Goal: Entertainment & Leisure: Consume media (video, audio)

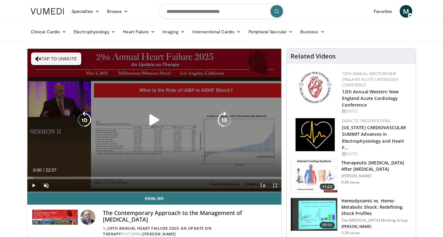
click at [156, 125] on icon "Video Player" at bounding box center [155, 120] width 18 height 18
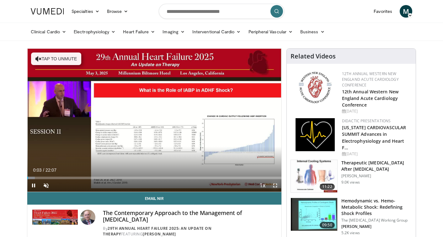
click at [274, 186] on span "Video Player" at bounding box center [275, 185] width 13 height 13
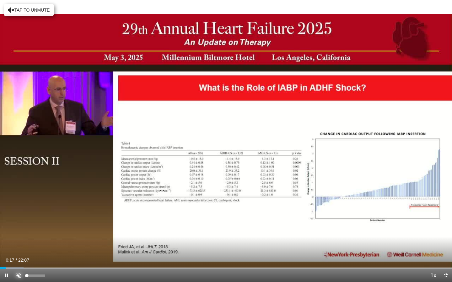
click at [19, 236] on span "Video Player" at bounding box center [19, 275] width 13 height 13
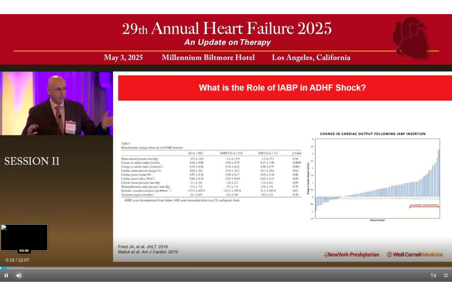
click at [1, 236] on div "Progress Bar" at bounding box center [0, 268] width 1 height 3
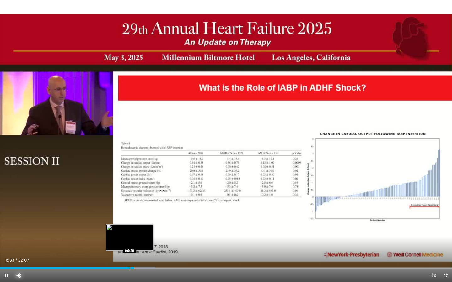
click at [130, 236] on div "Progress Bar" at bounding box center [130, 268] width 1 height 3
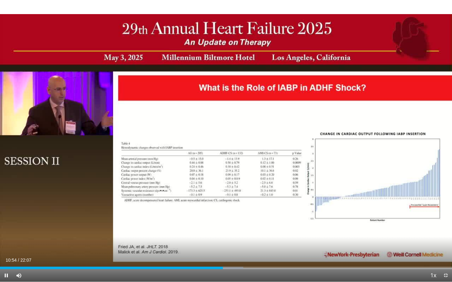
click at [220, 236] on div "Current Time 10:54 / Duration 22:07 Pause Skip Backward Skip Forward Mute 0% Lo…" at bounding box center [226, 275] width 452 height 13
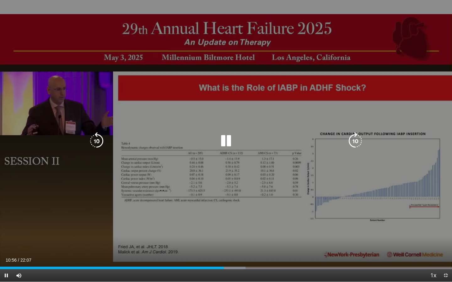
click at [93, 143] on icon "Video Player" at bounding box center [97, 141] width 18 height 18
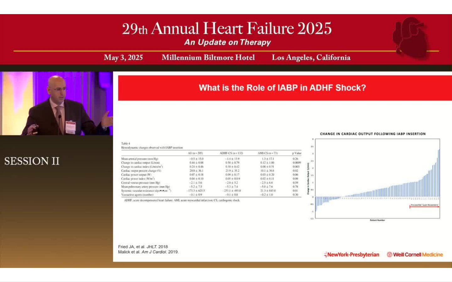
click at [232, 102] on div "10 seconds Tap to unmute" at bounding box center [226, 141] width 452 height 282
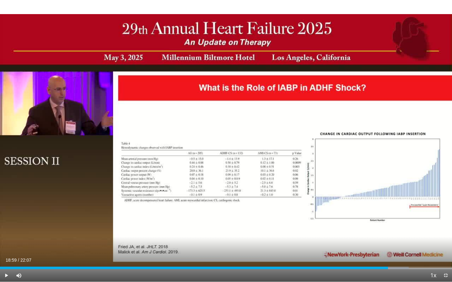
click at [232, 102] on div "10 seconds Tap to unmute" at bounding box center [226, 141] width 452 height 282
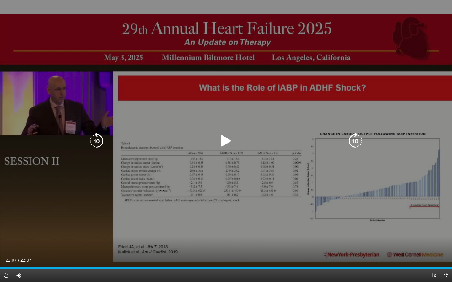
click at [95, 139] on icon "Video Player" at bounding box center [97, 141] width 18 height 18
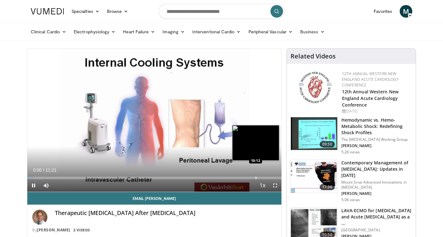
click at [256, 178] on div "Progress Bar" at bounding box center [256, 177] width 1 height 3
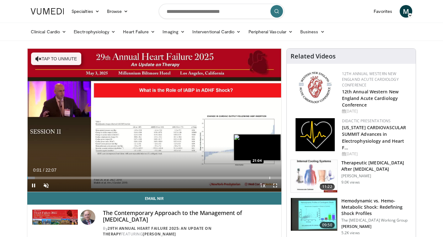
click at [269, 177] on div "Progress Bar" at bounding box center [269, 177] width 1 height 3
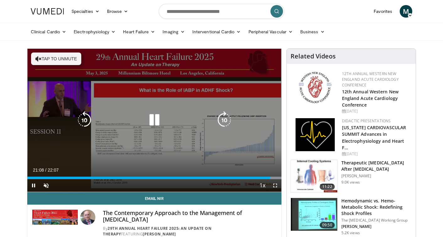
click at [230, 120] on icon "Video Player" at bounding box center [225, 120] width 18 height 18
click at [223, 121] on icon "Video Player" at bounding box center [225, 120] width 18 height 18
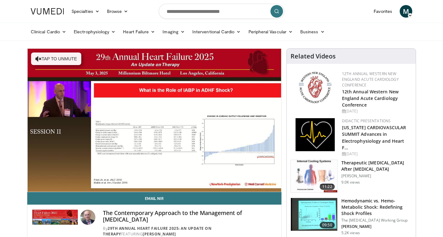
click at [133, 150] on div "30 seconds Tap to unmute" at bounding box center [154, 120] width 254 height 143
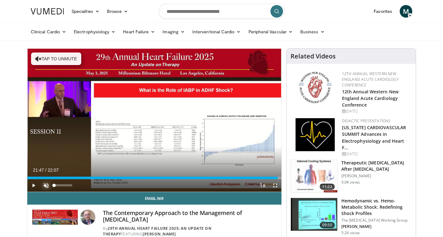
click at [42, 179] on span "Video Player" at bounding box center [46, 185] width 13 height 13
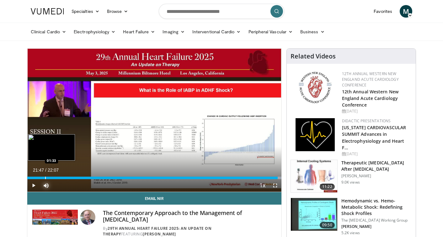
click at [45, 177] on div "Progress Bar" at bounding box center [45, 177] width 1 height 3
